Goal: Information Seeking & Learning: Learn about a topic

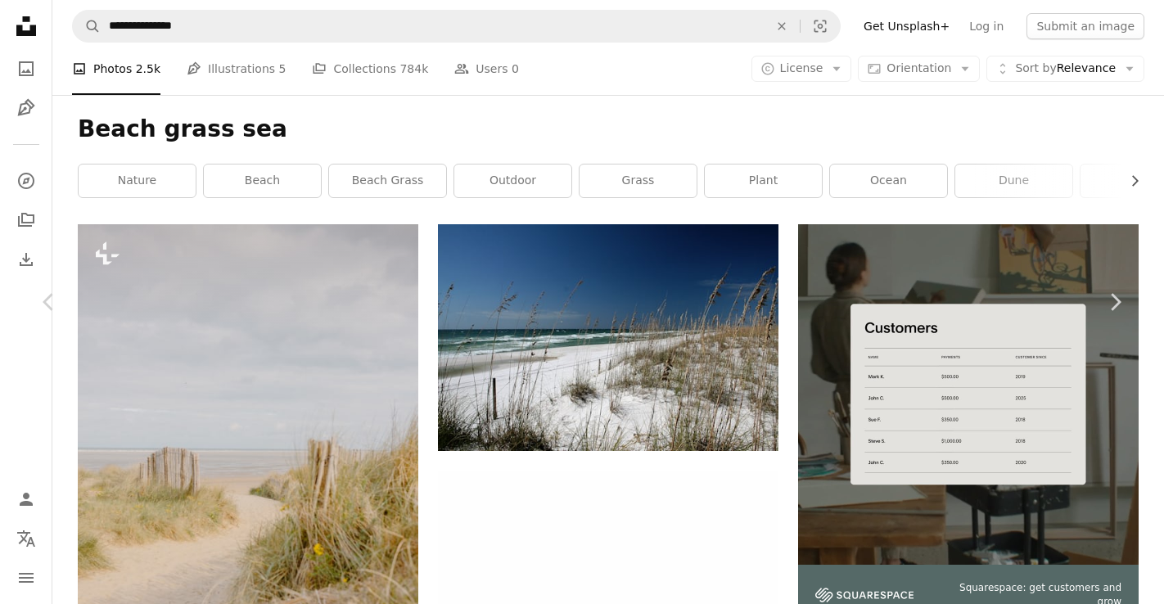
scroll to position [5704, 0]
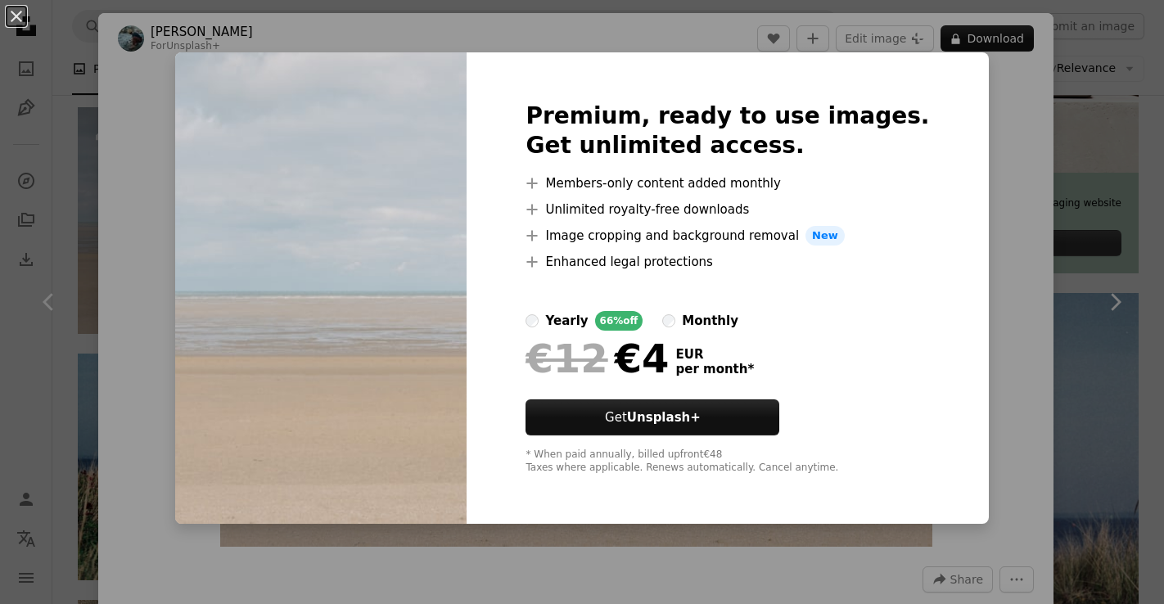
click at [1006, 113] on div "An X shape Premium, ready to use images. Get unlimited access. A plus sign Memb…" at bounding box center [582, 302] width 1164 height 604
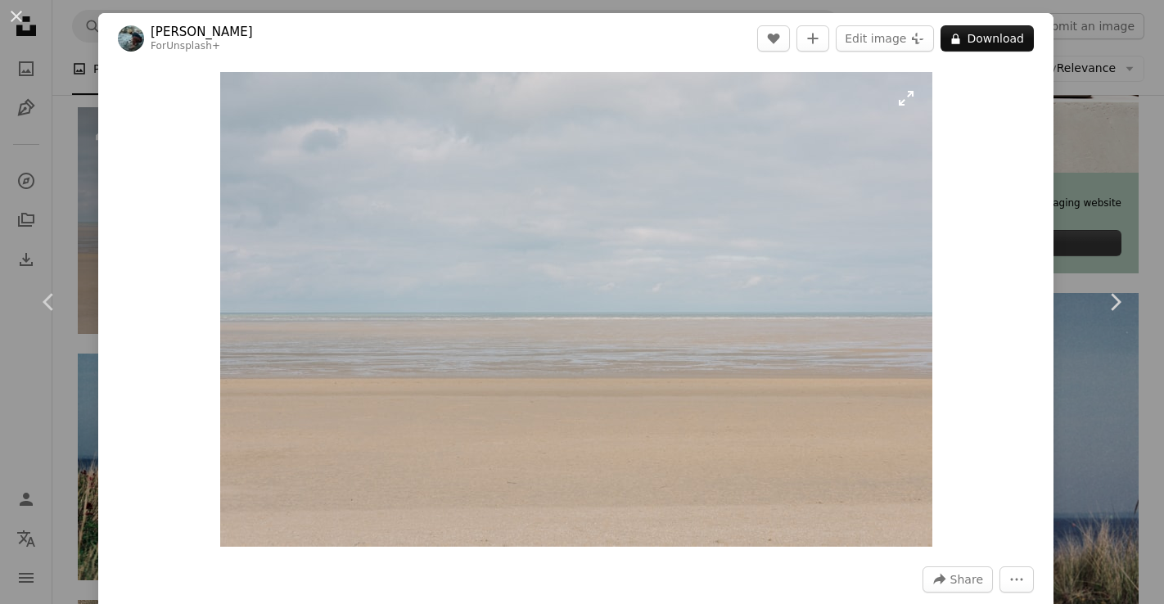
click at [707, 169] on img "Zoom in on this image" at bounding box center [576, 309] width 712 height 475
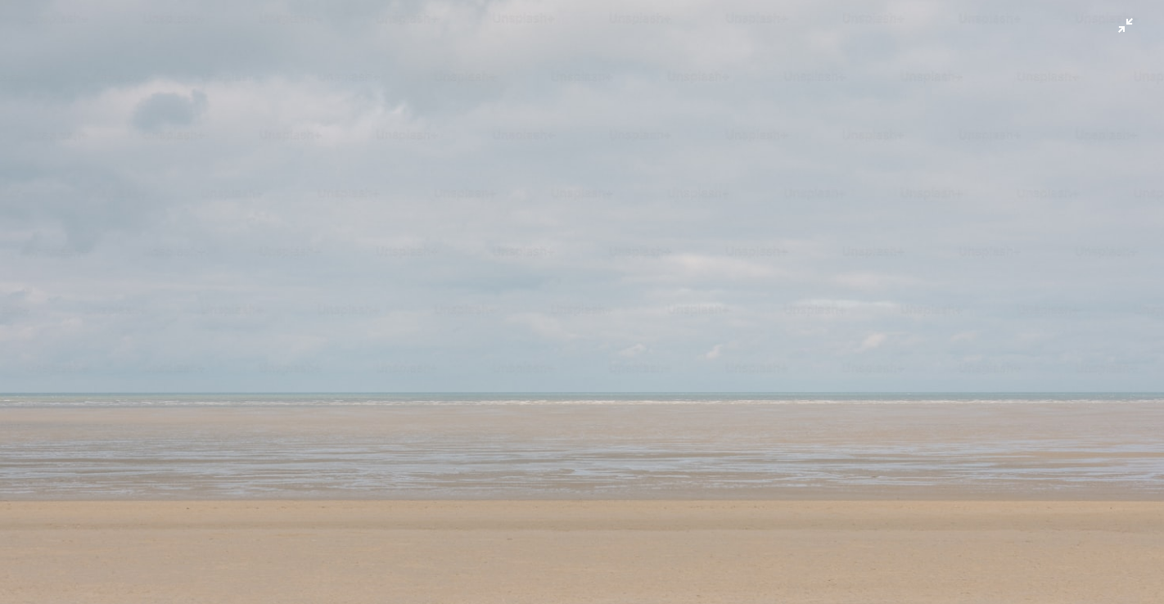
scroll to position [83, 0]
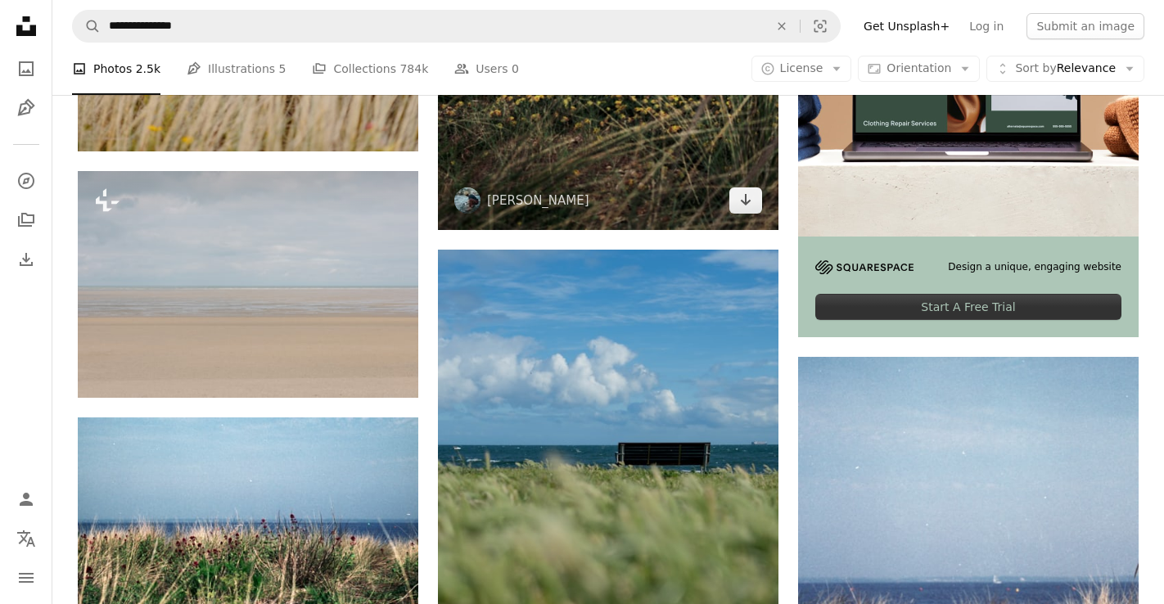
scroll to position [5634, 0]
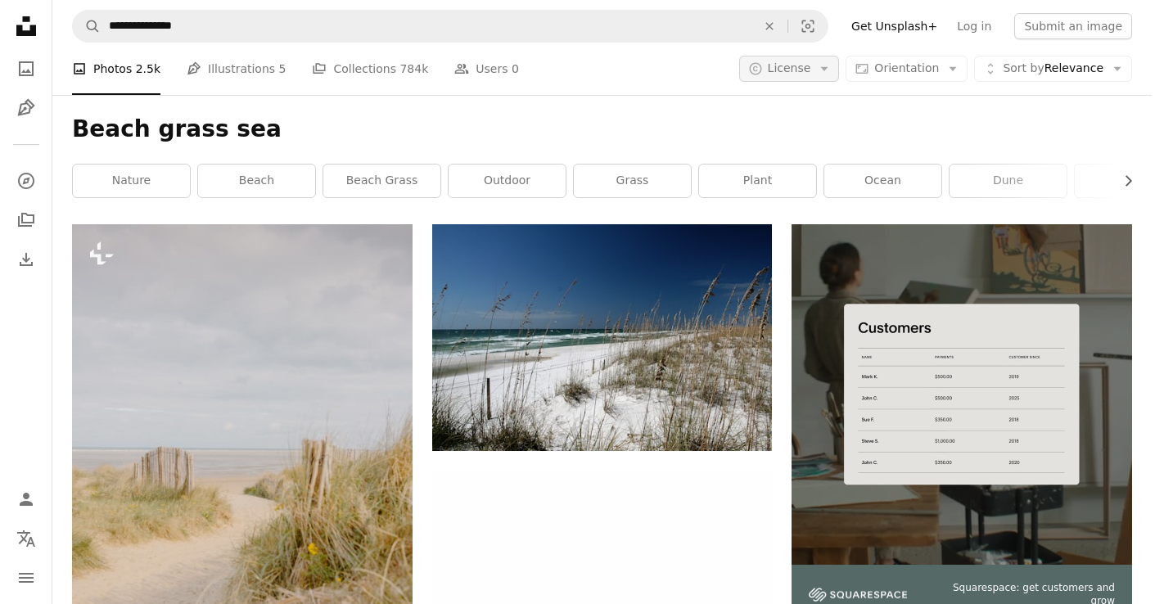
click at [791, 65] on span "License" at bounding box center [789, 67] width 43 height 13
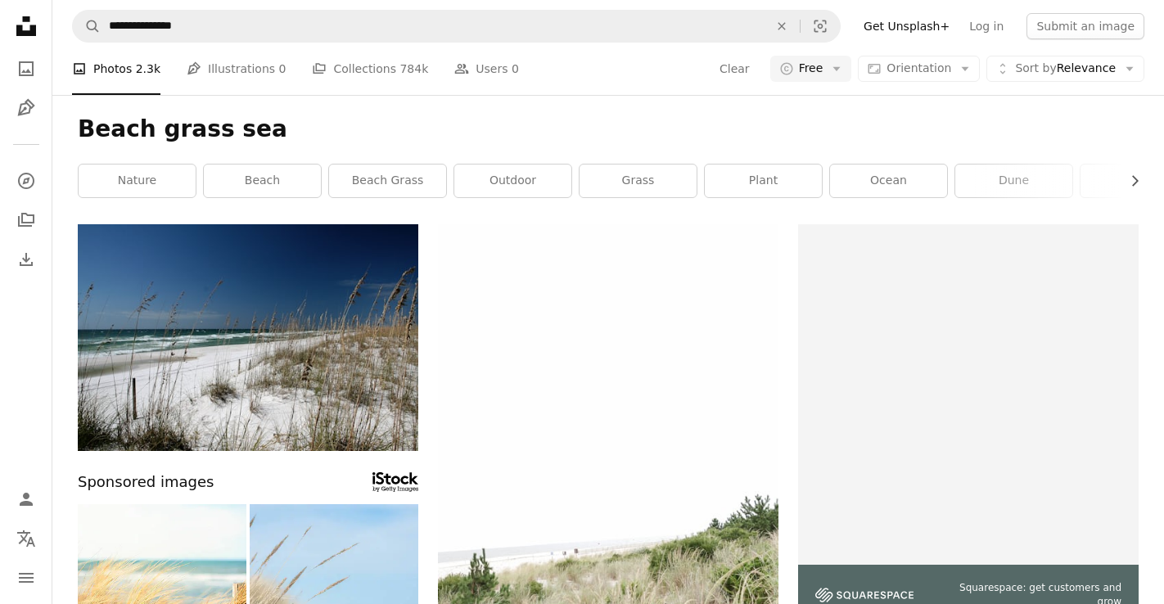
scroll to position [17247, 0]
click at [842, 73] on icon "Arrow down" at bounding box center [836, 68] width 15 height 15
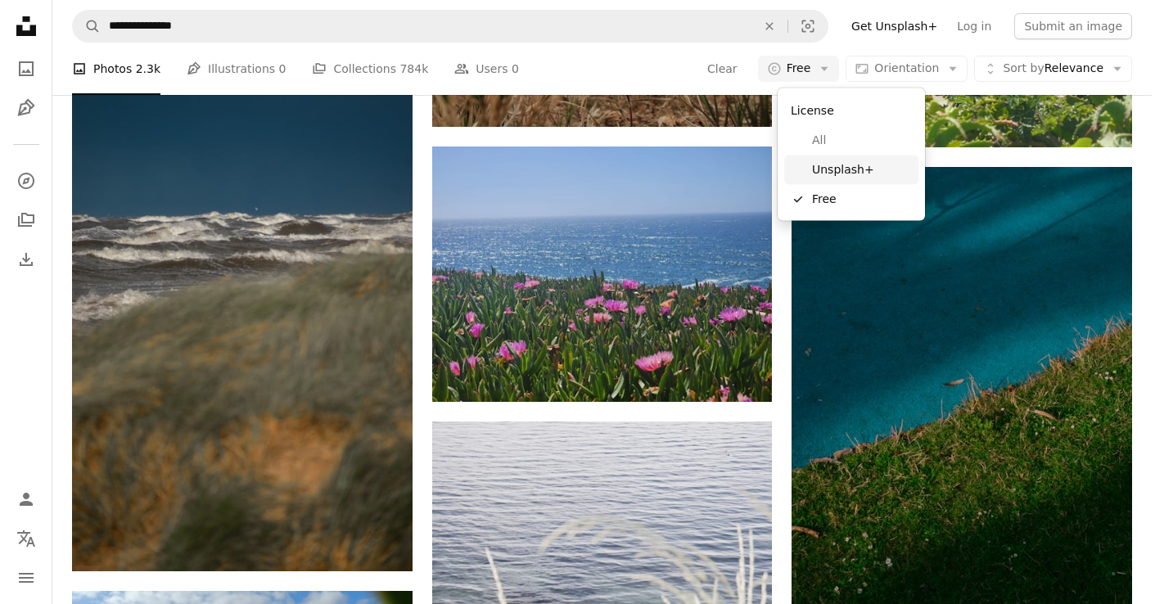
click at [827, 170] on span "Unsplash+" at bounding box center [862, 169] width 100 height 16
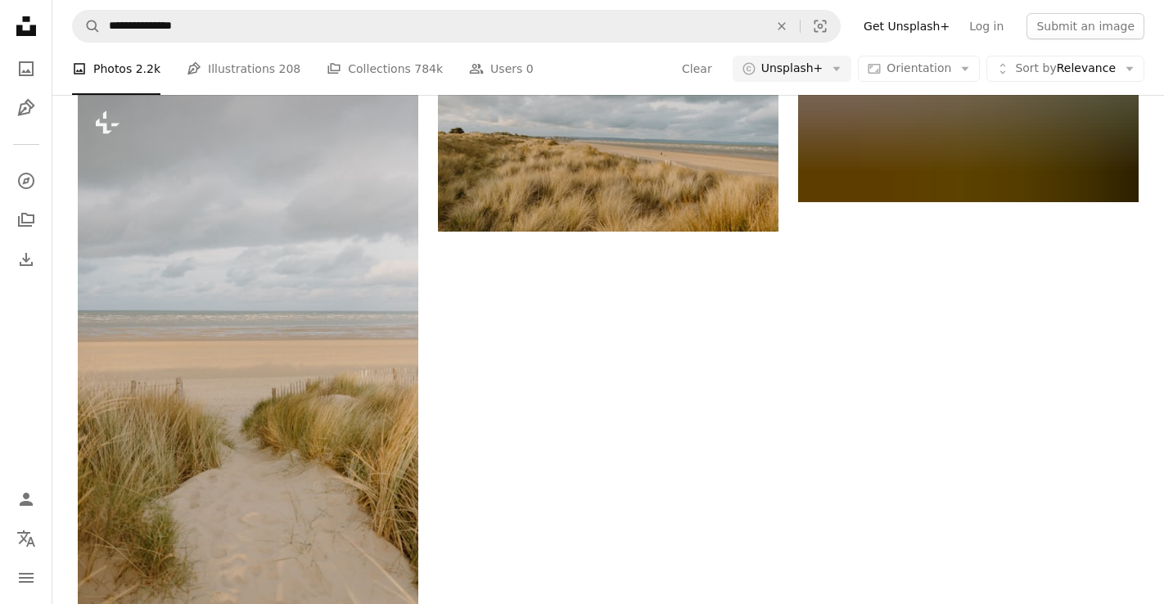
scroll to position [4283, 0]
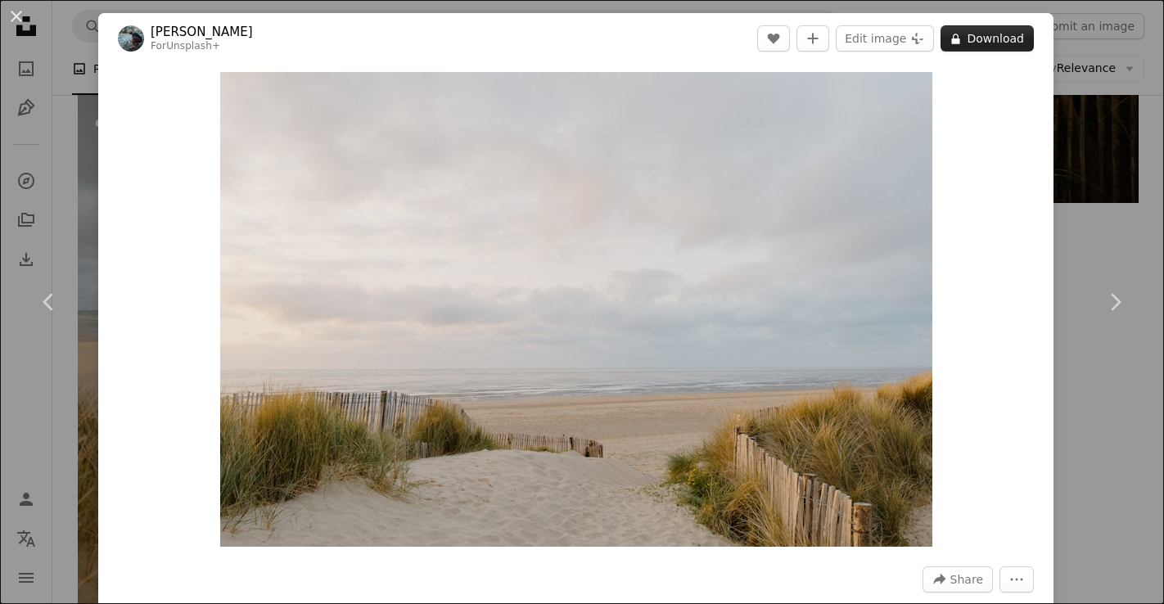
click at [1011, 43] on button "A lock Download" at bounding box center [986, 38] width 93 height 26
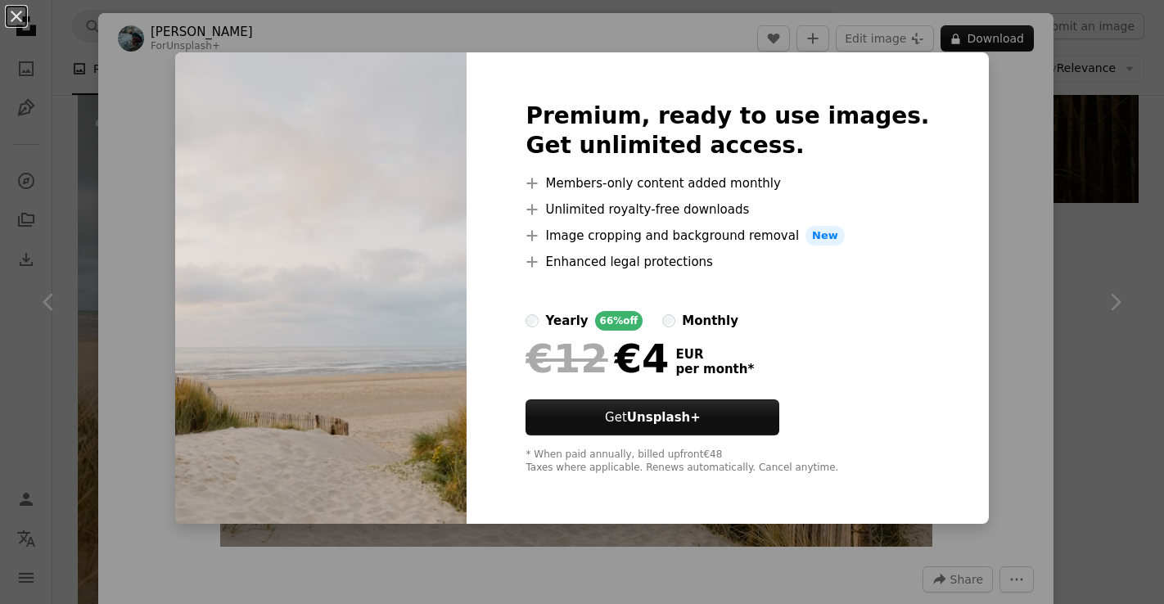
click at [705, 309] on div at bounding box center [726, 291] width 403 height 39
click at [1034, 219] on div "An X shape Premium, ready to use images. Get unlimited access. A plus sign Memb…" at bounding box center [582, 302] width 1164 height 604
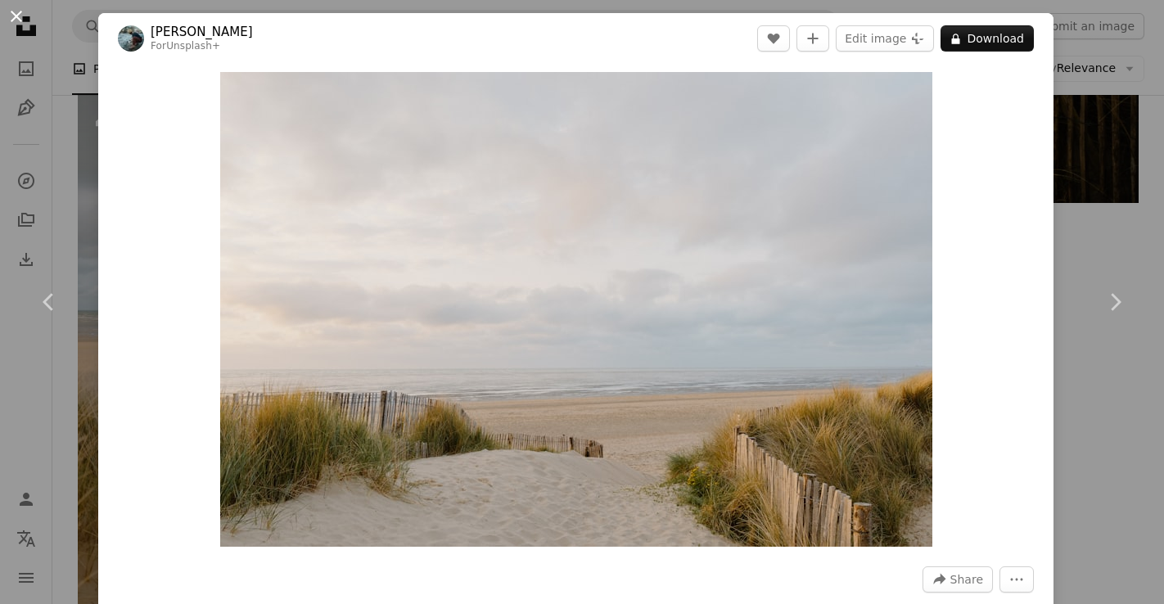
click at [20, 15] on button "An X shape" at bounding box center [17, 17] width 20 height 20
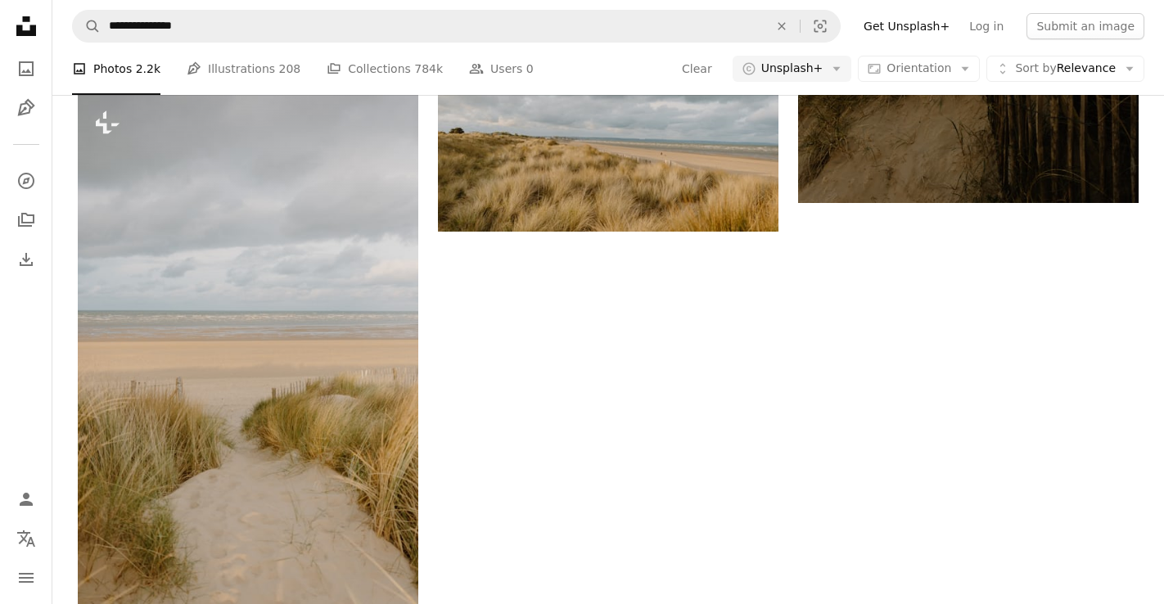
scroll to position [3912, 0]
click at [894, 25] on link "Get Unsplash+" at bounding box center [907, 26] width 106 height 26
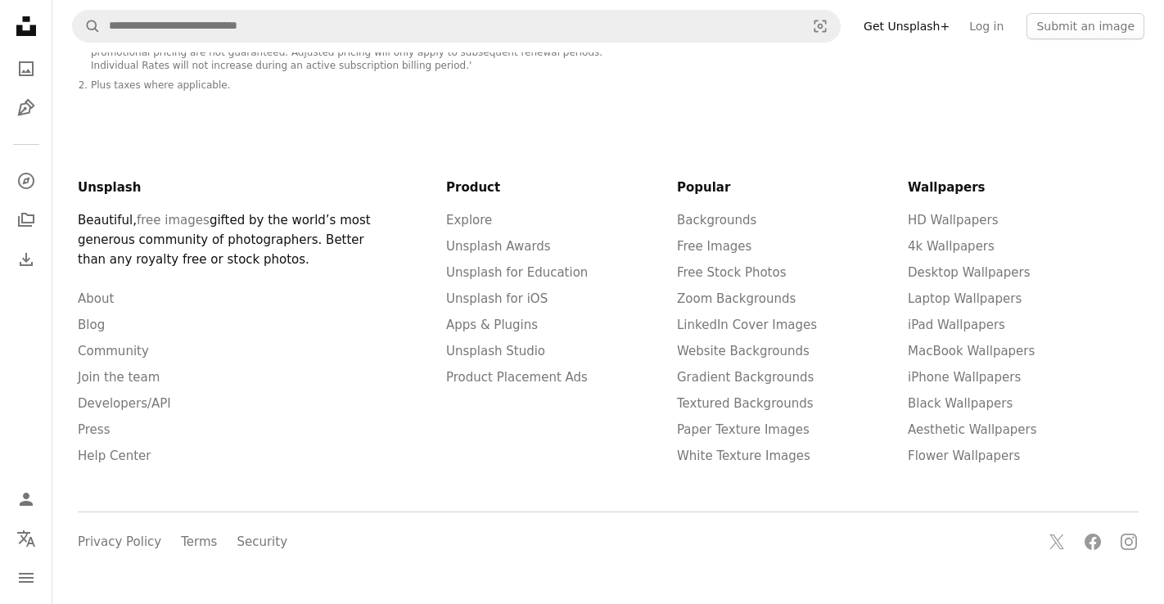
scroll to position [1134, 0]
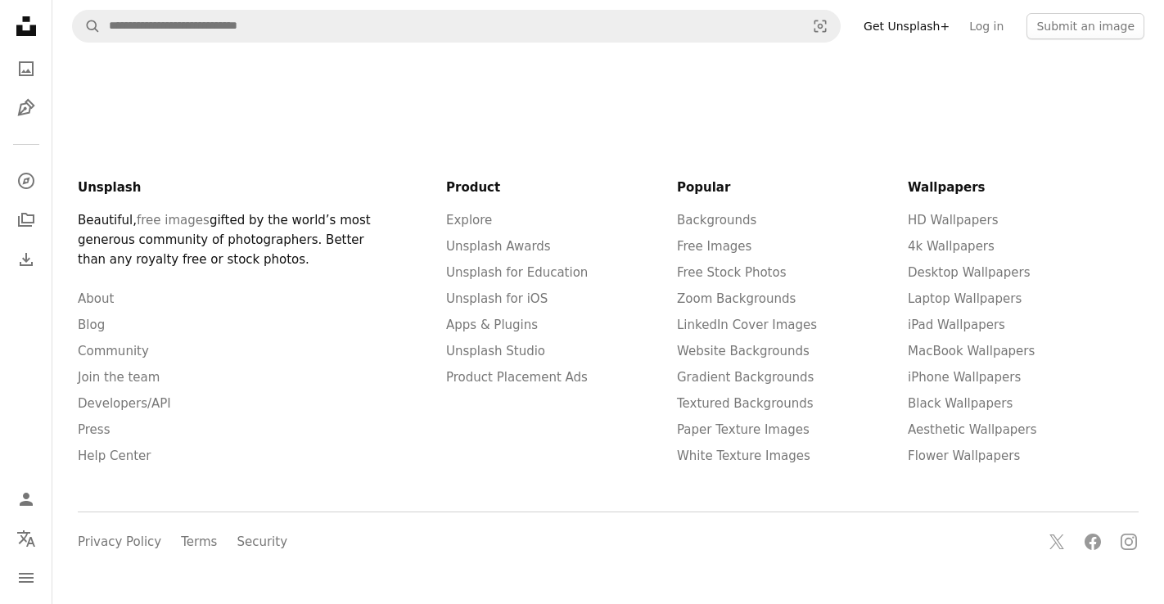
scroll to position [73, 0]
click at [462, 25] on link "Read our FAQ" at bounding box center [457, 17] width 83 height 15
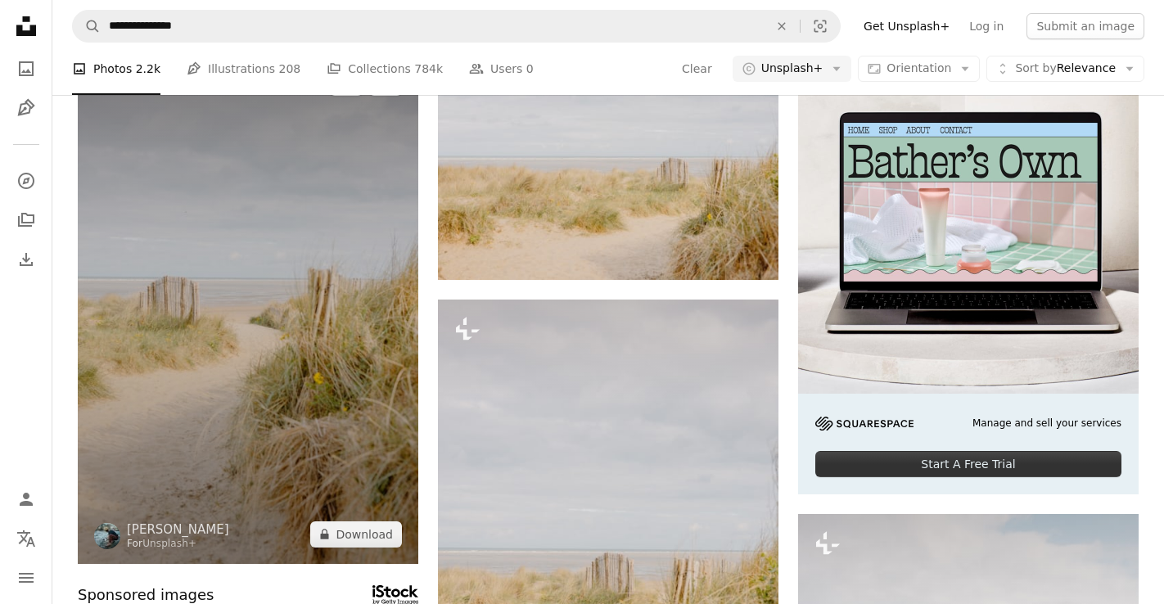
scroll to position [169, 0]
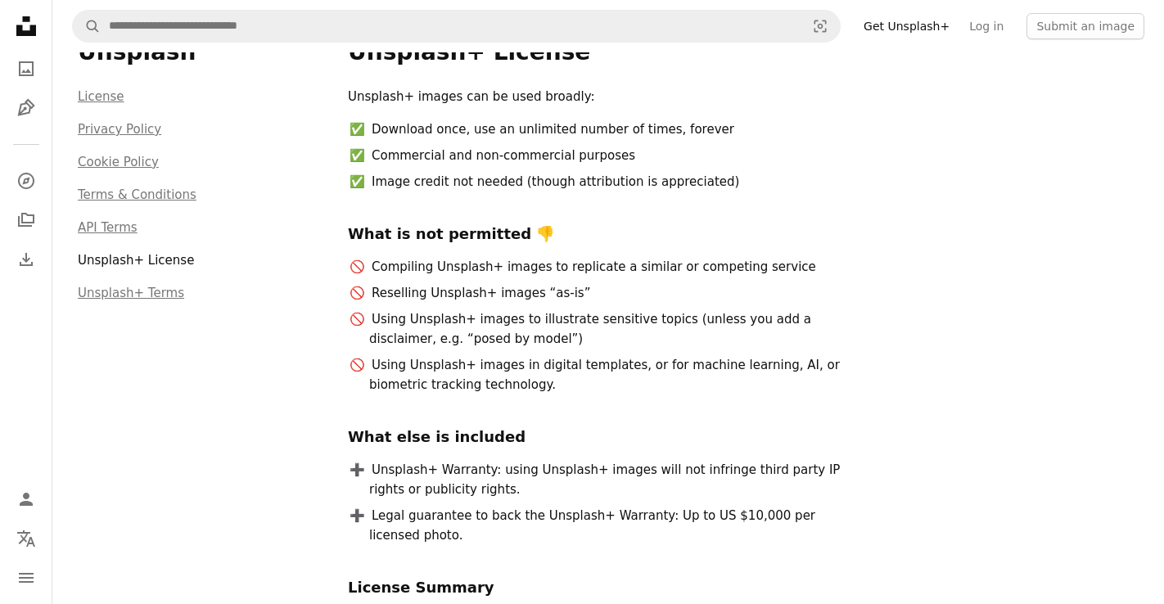
scroll to position [76, 0]
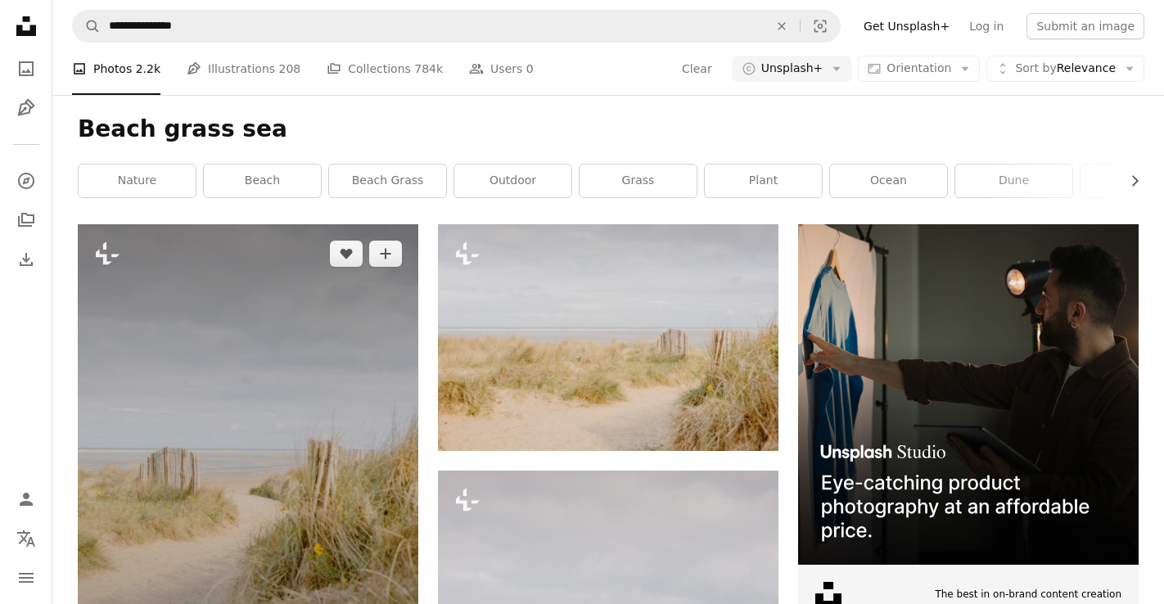
scroll to position [169, 0]
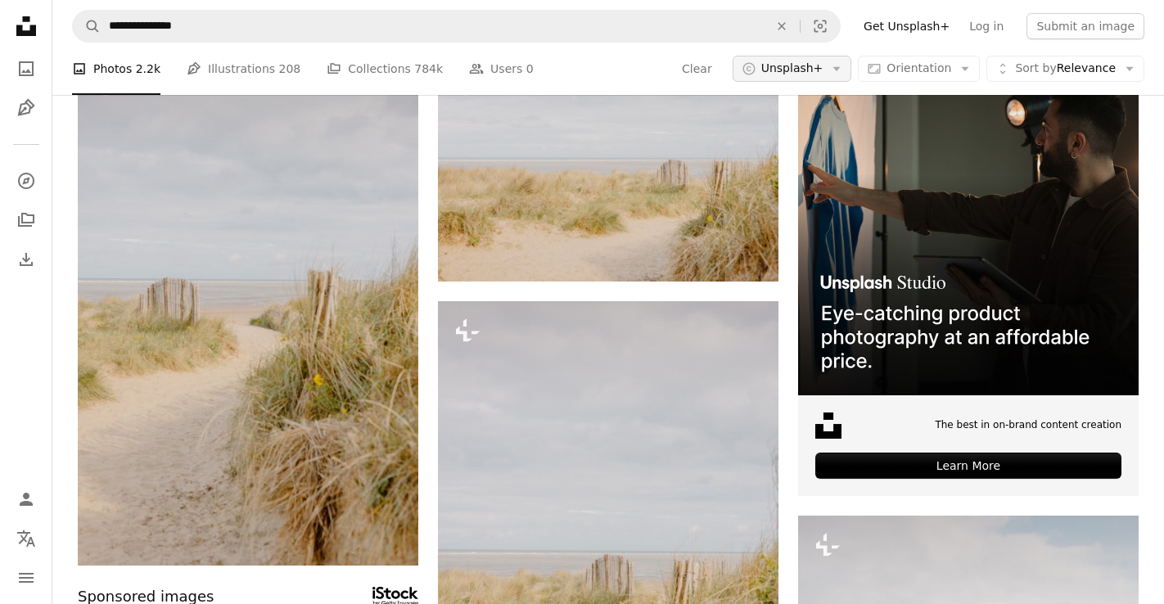
click at [755, 64] on icon "button" at bounding box center [748, 68] width 12 height 12
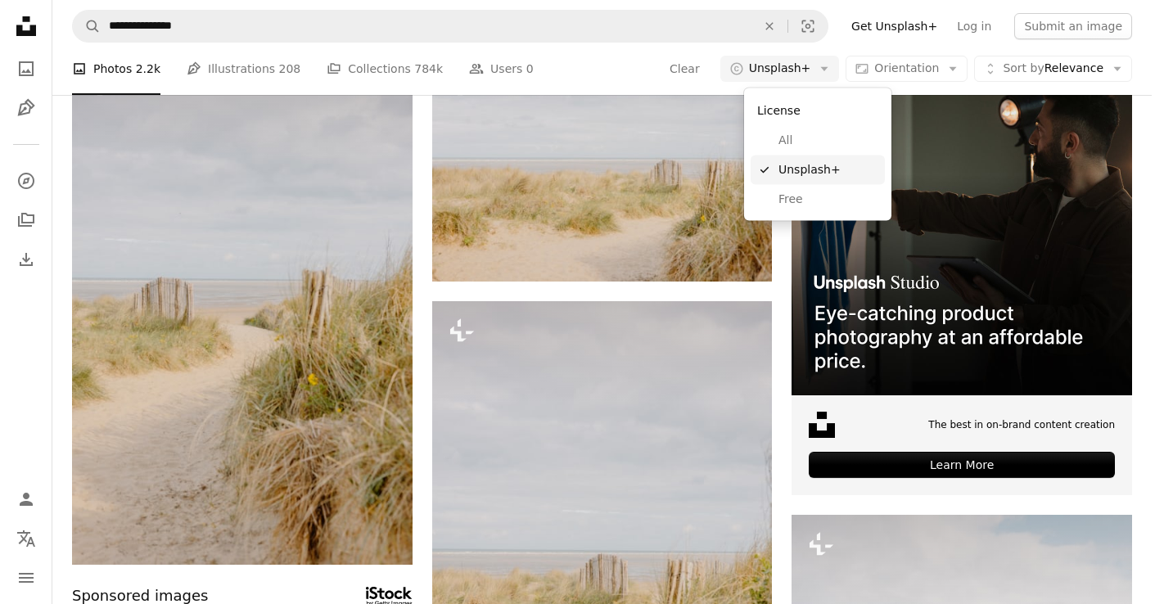
click at [766, 163] on icon "A checkmark" at bounding box center [764, 169] width 15 height 16
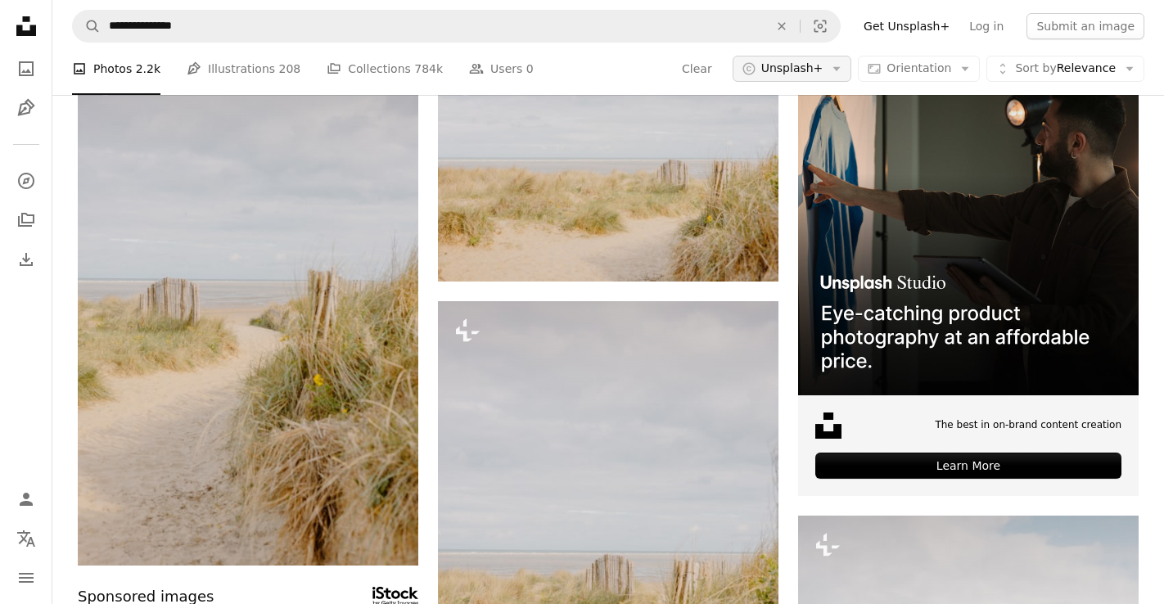
click at [809, 78] on button "A copyright icon © Unsplash+ Arrow down" at bounding box center [791, 69] width 119 height 26
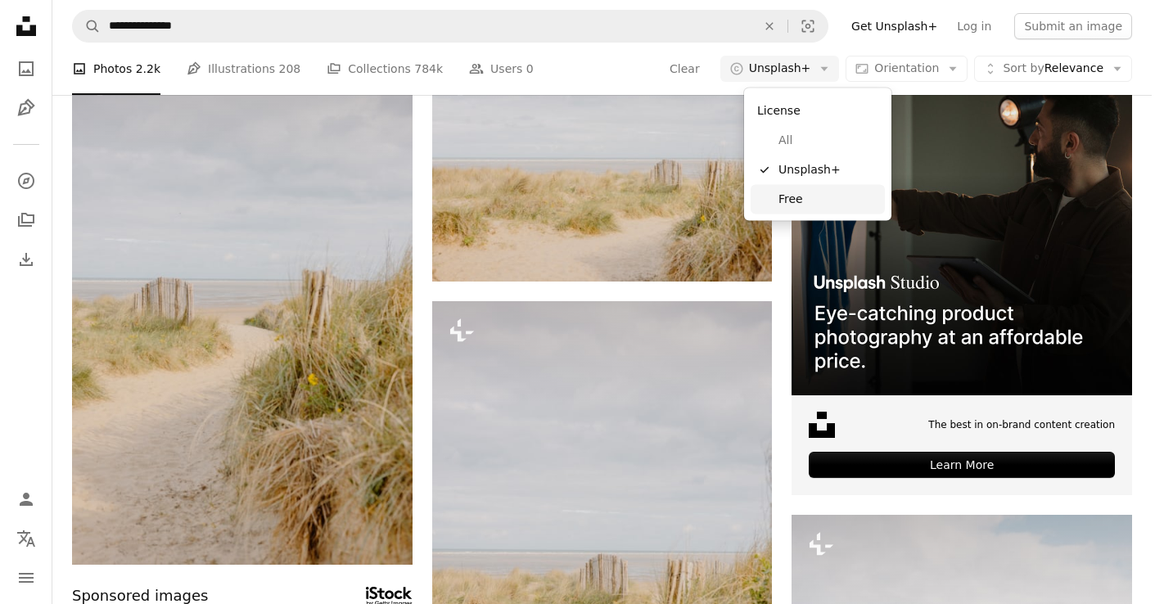
click at [770, 201] on link "Free" at bounding box center [817, 198] width 134 height 29
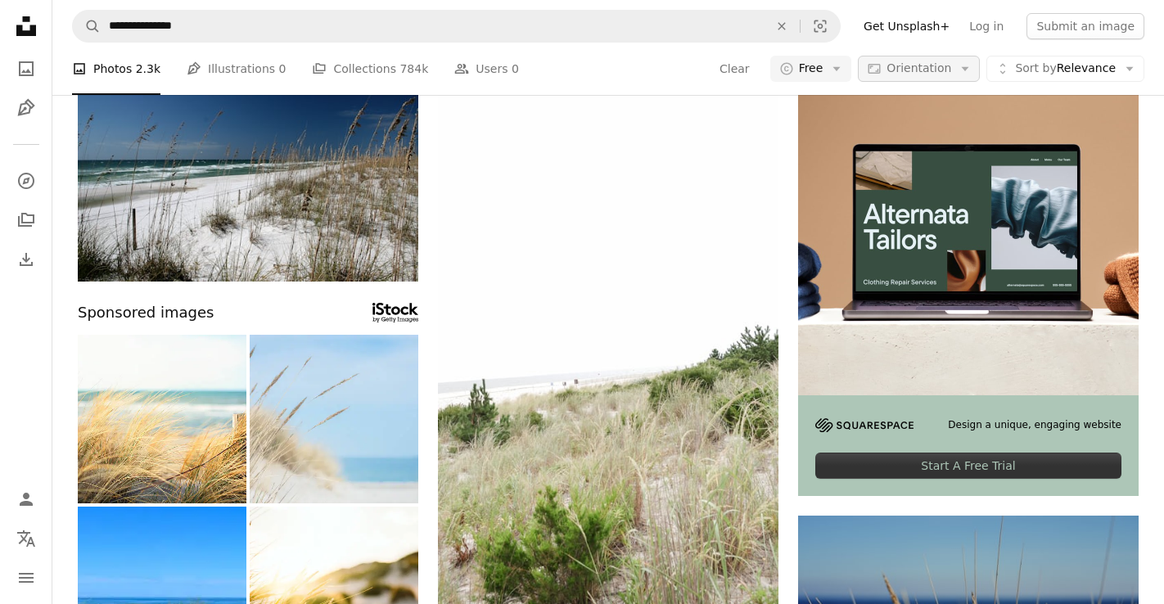
click at [865, 71] on button "Aspect ratio Orientation Arrow down" at bounding box center [919, 69] width 122 height 26
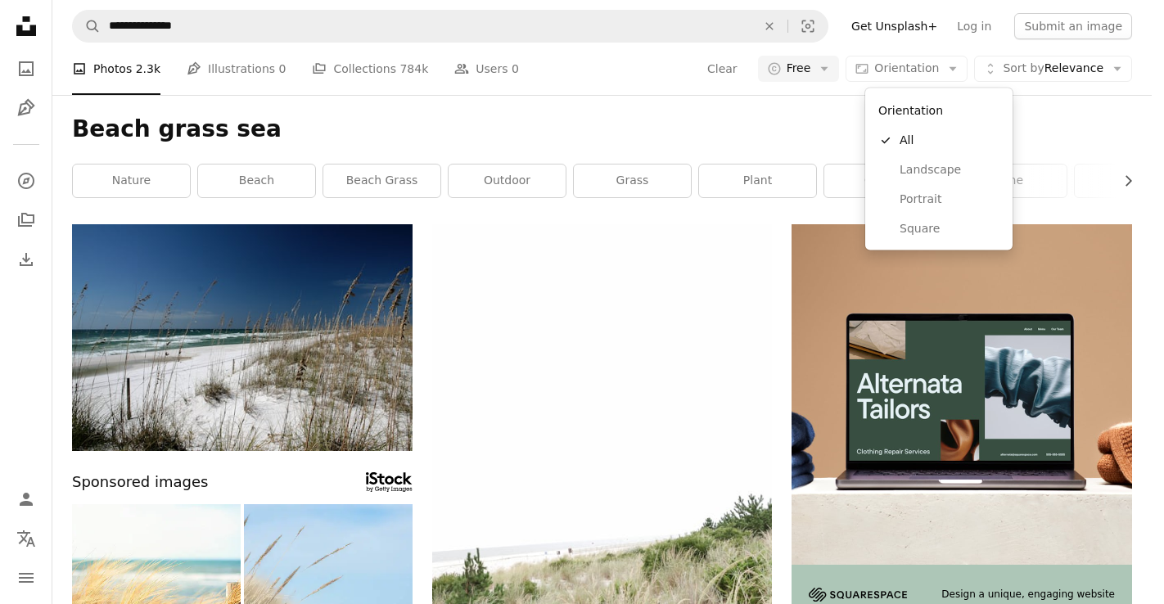
click at [840, 54] on body "**********" at bounding box center [575, 302] width 1151 height 604
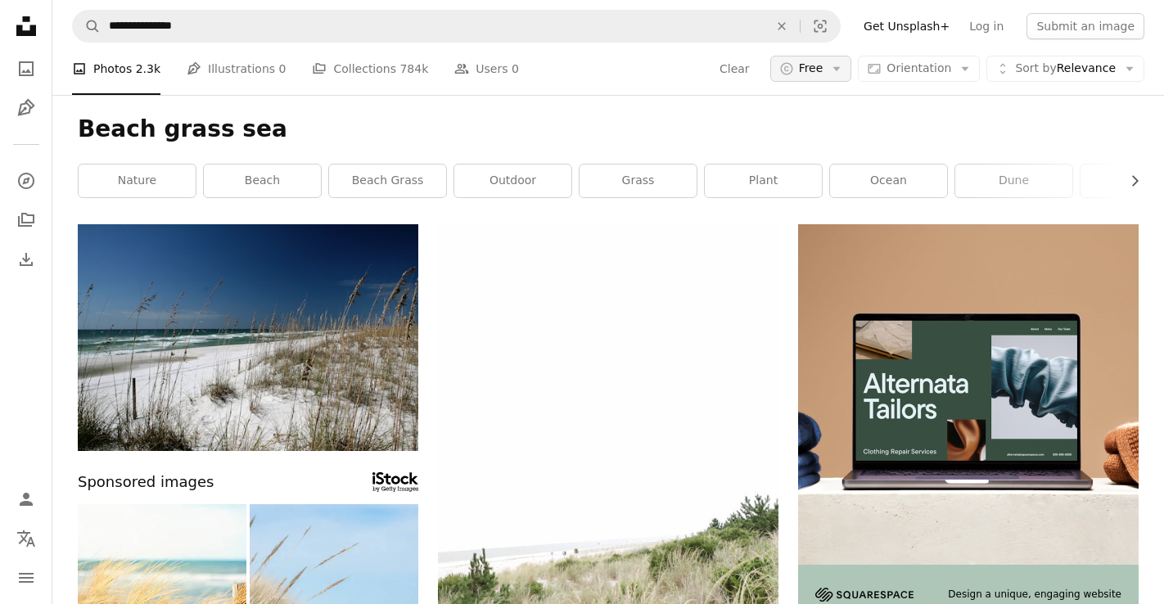
click at [823, 67] on span "Free" at bounding box center [811, 69] width 25 height 16
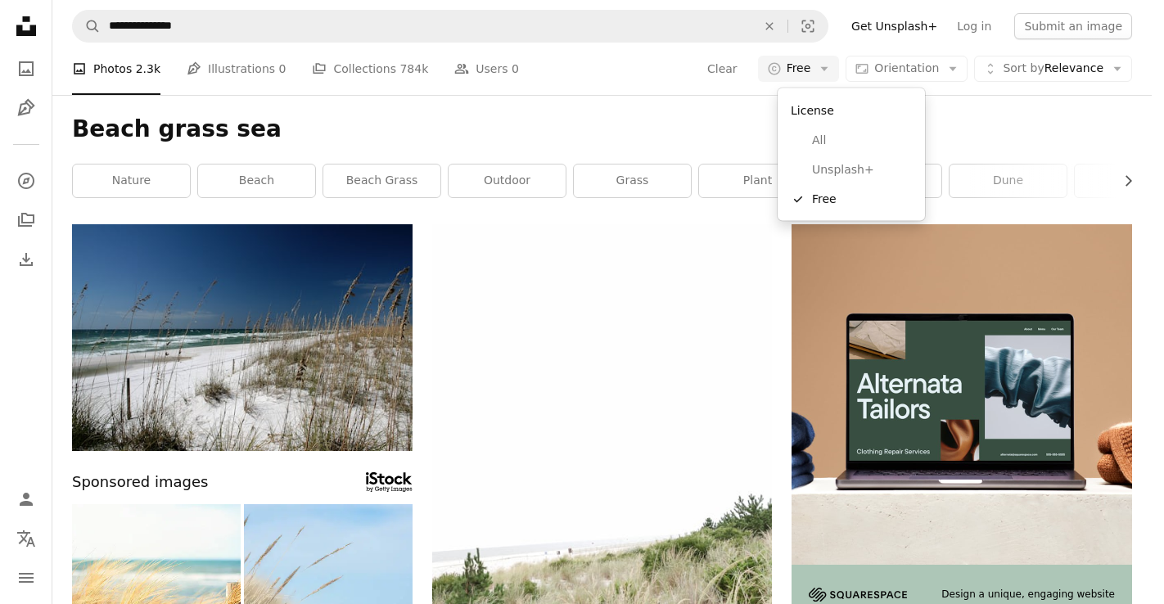
click at [807, 119] on div "License" at bounding box center [851, 110] width 134 height 31
click at [809, 70] on span "Free" at bounding box center [798, 69] width 25 height 16
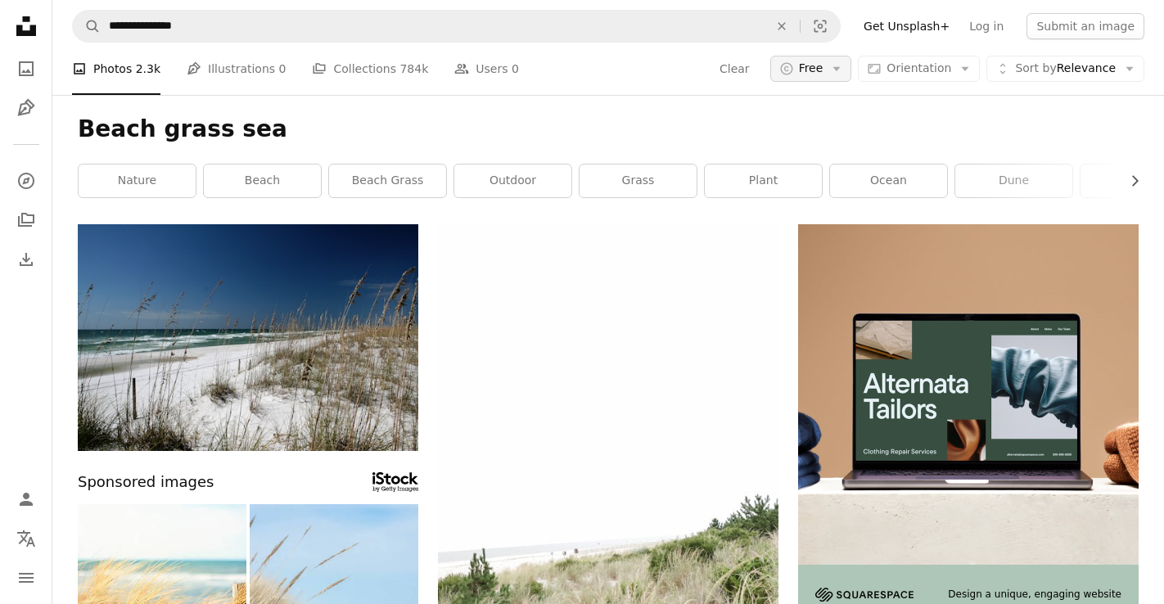
click at [810, 66] on span "Free" at bounding box center [811, 69] width 25 height 16
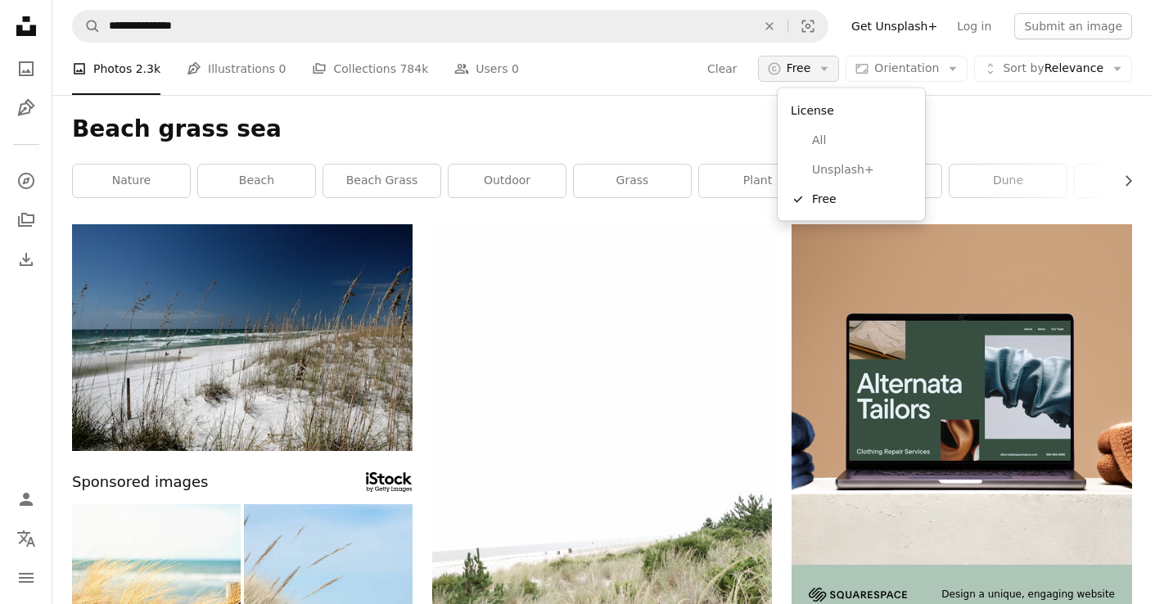
click at [810, 66] on span "Free" at bounding box center [798, 69] width 25 height 16
